Goal: Find specific page/section: Find specific page/section

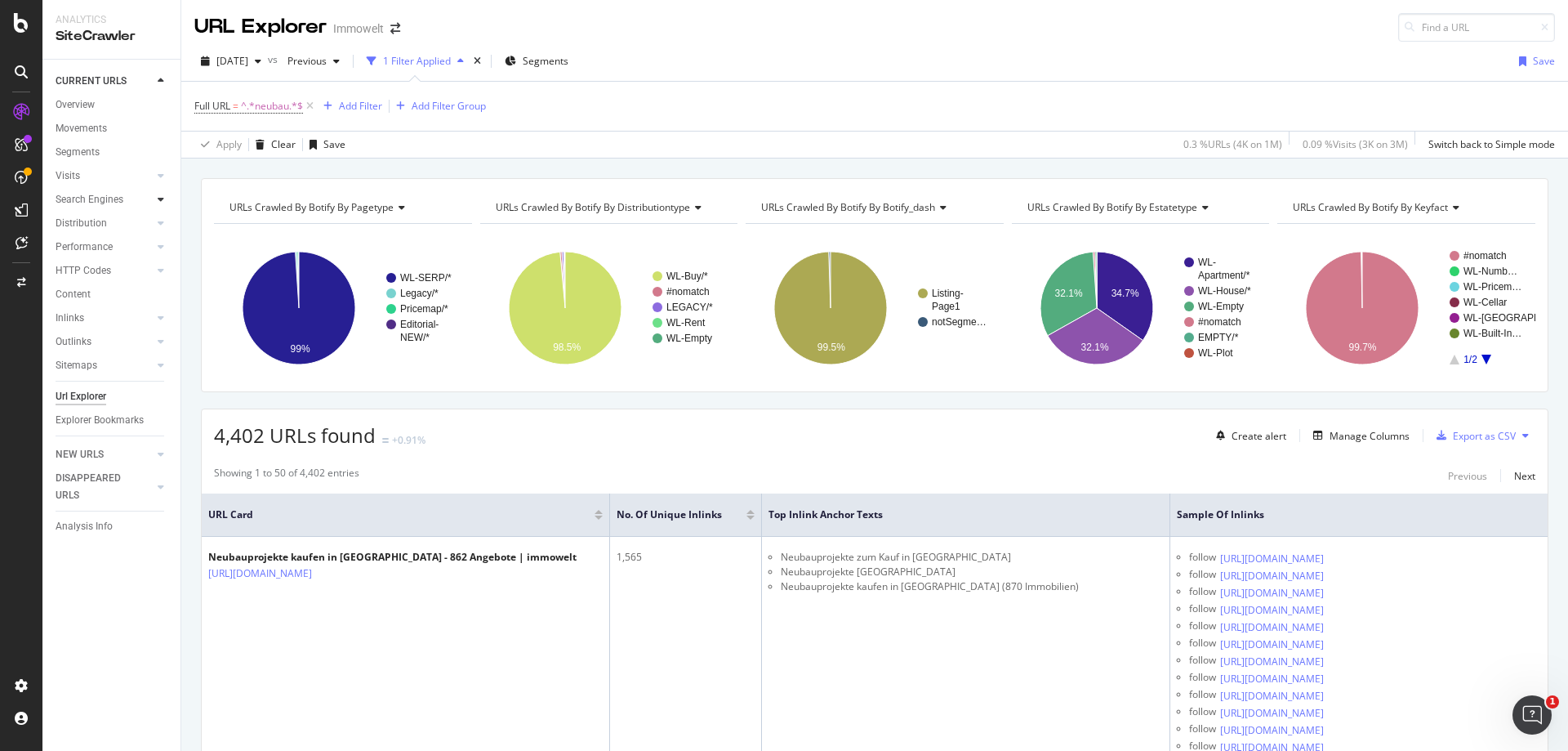
click at [161, 200] on icon at bounding box center [161, 199] width 7 height 9
click at [98, 229] on div "Top Charts" at bounding box center [87, 223] width 48 height 17
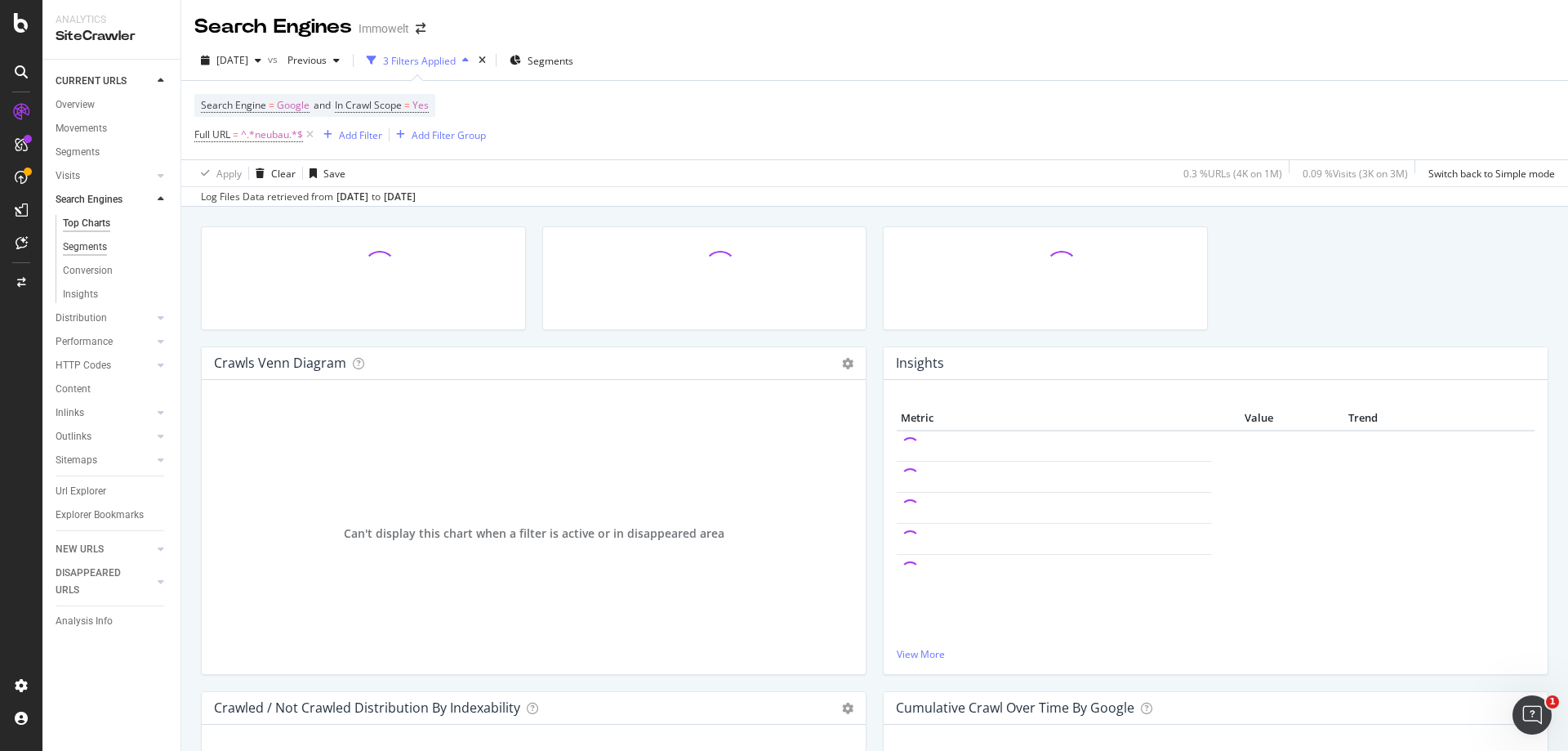
click at [96, 248] on div "Segments" at bounding box center [84, 247] width 44 height 17
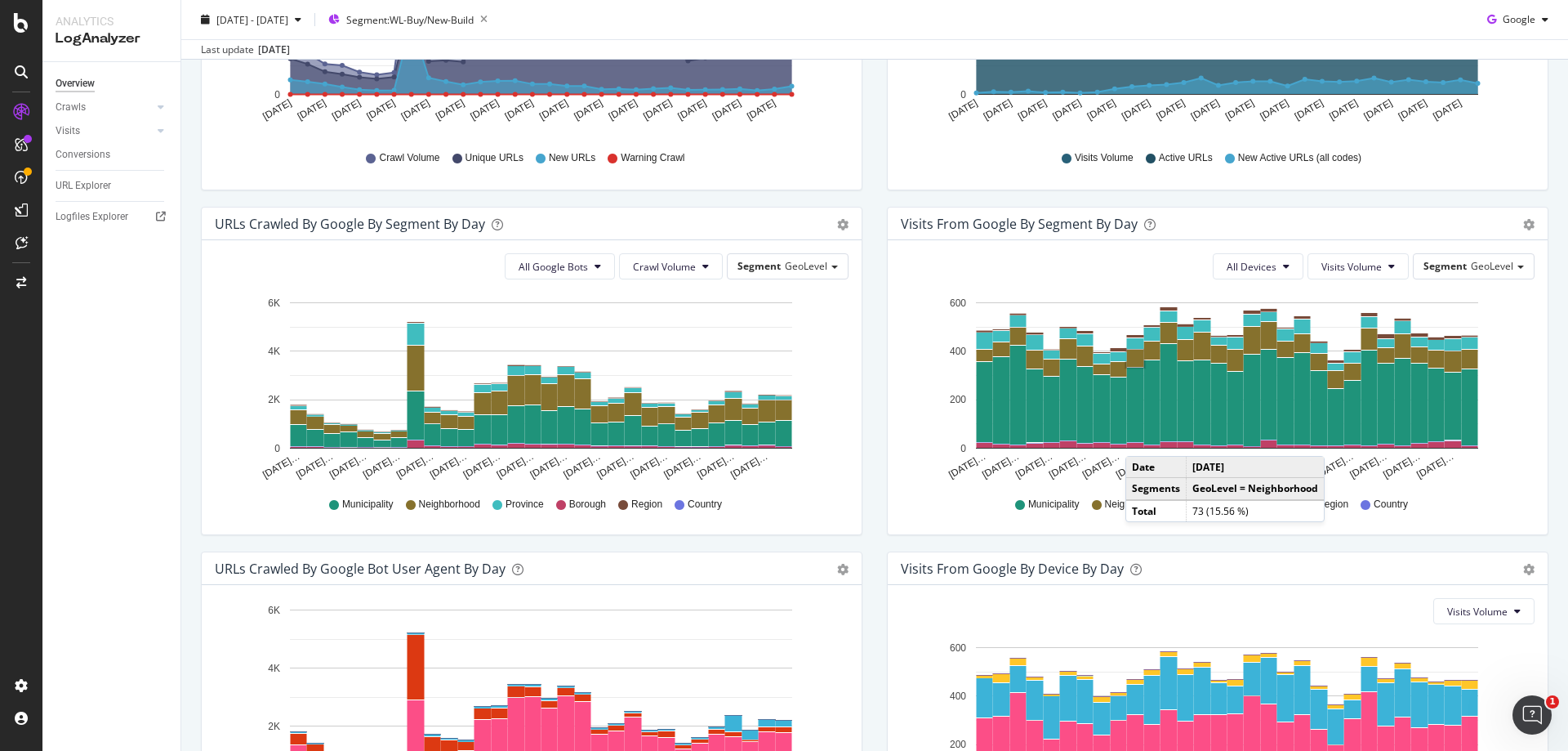
scroll to position [409, 0]
